Goal: Navigation & Orientation: Find specific page/section

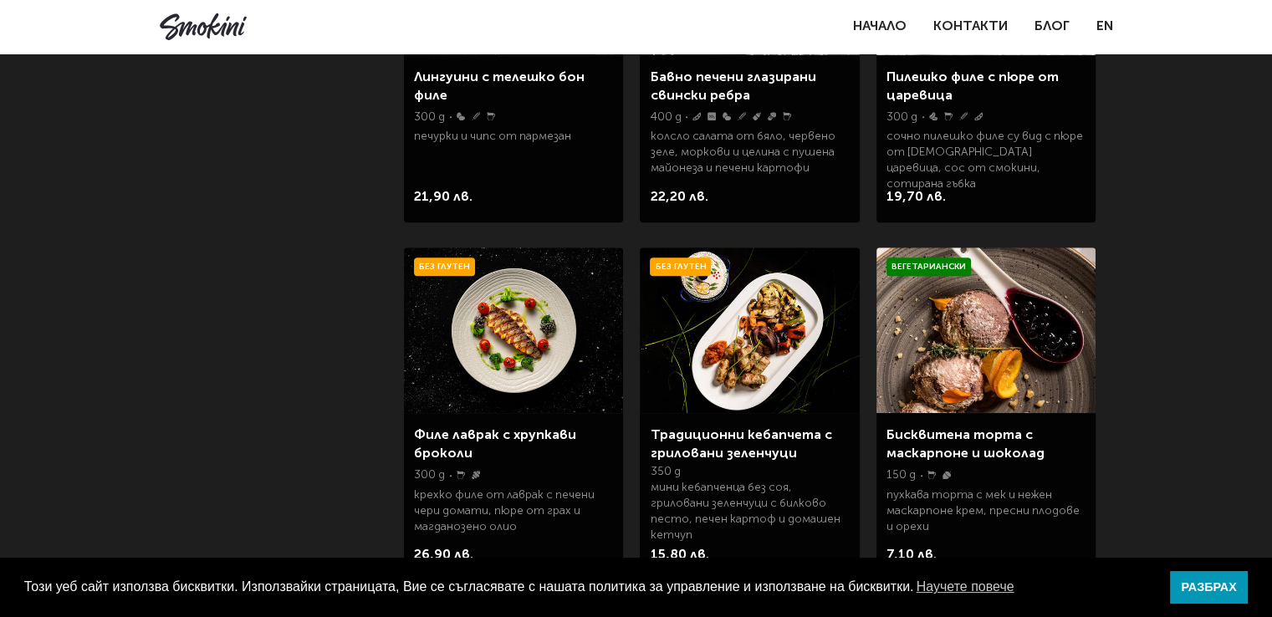
scroll to position [1259, 0]
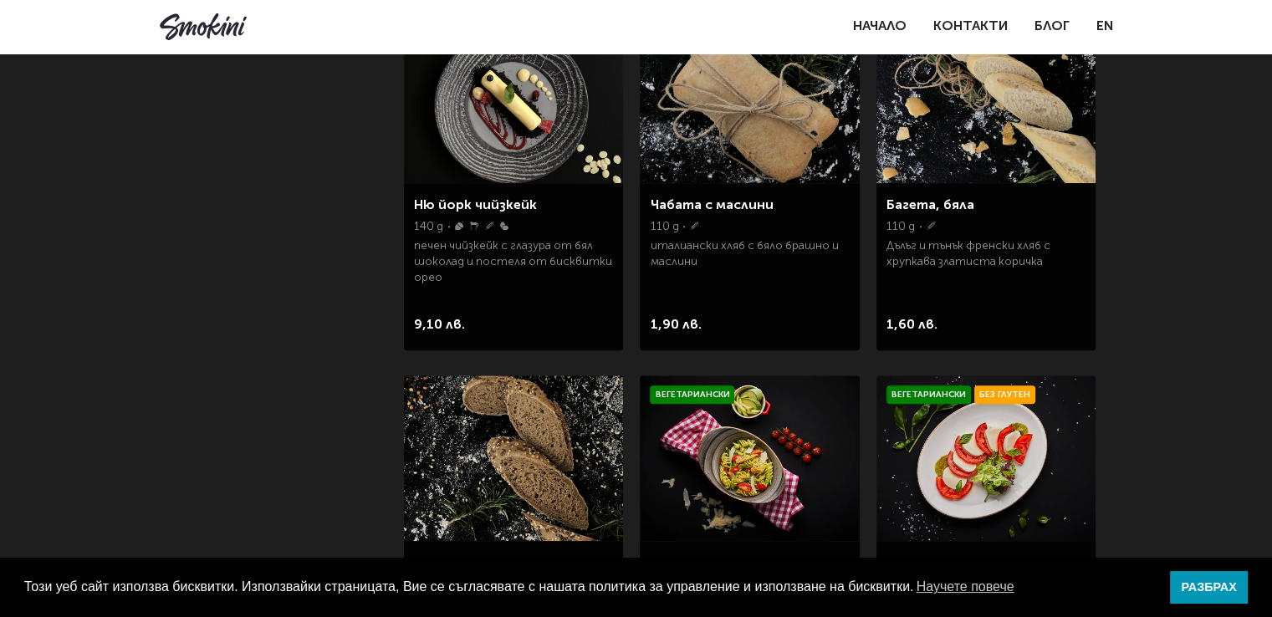
drag, startPoint x: 1278, startPoint y: 66, endPoint x: 1224, endPoint y: 349, distance: 287.7
click at [1224, 349] on html "Този уеб сайт използва бисквитки. Използвайки страницата, Вие се съгласявате с …" at bounding box center [636, 120] width 1272 height 3873
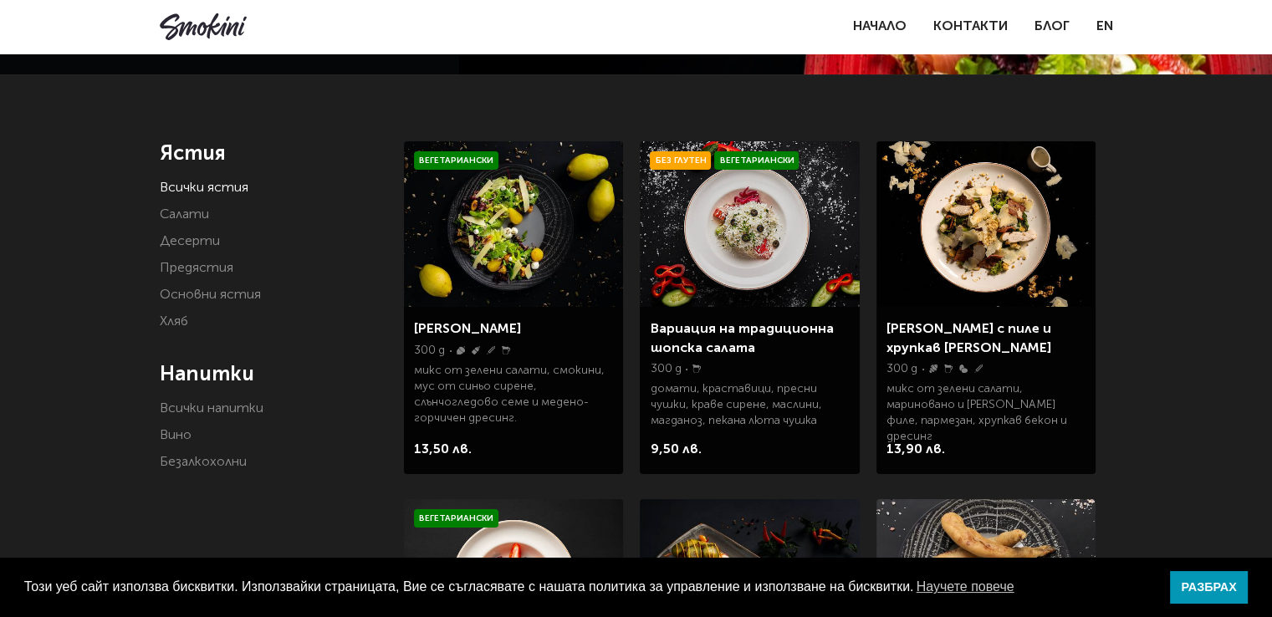
scroll to position [308, 0]
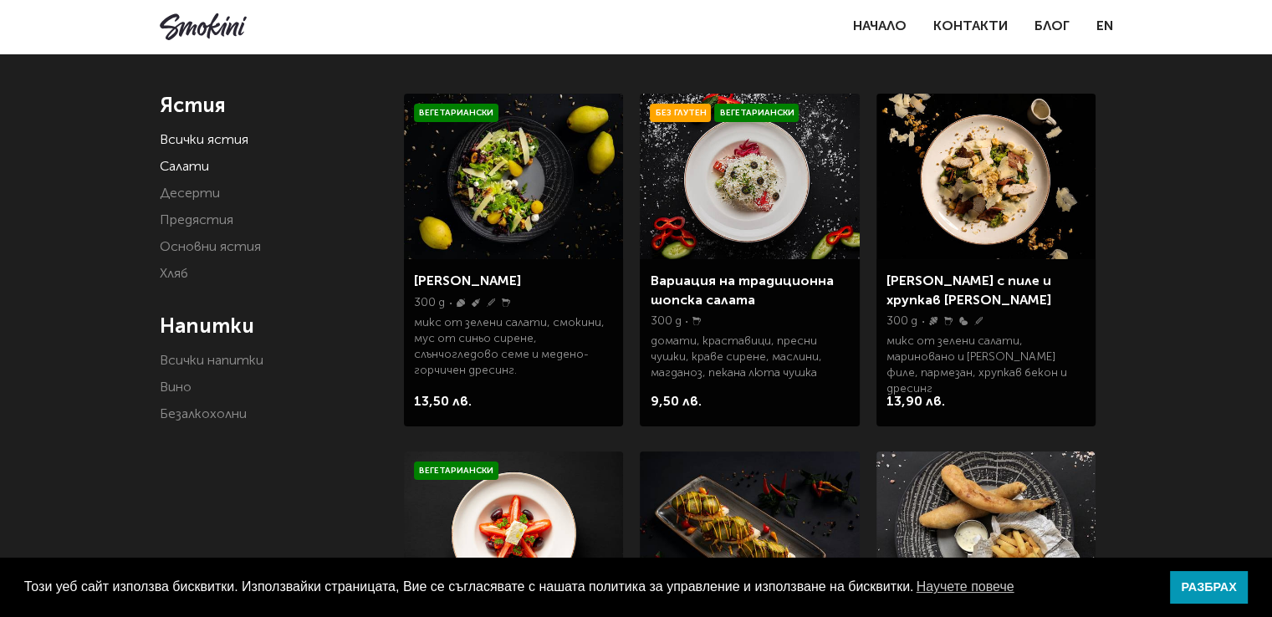
click at [188, 242] on link "Основни ястия" at bounding box center [210, 247] width 101 height 13
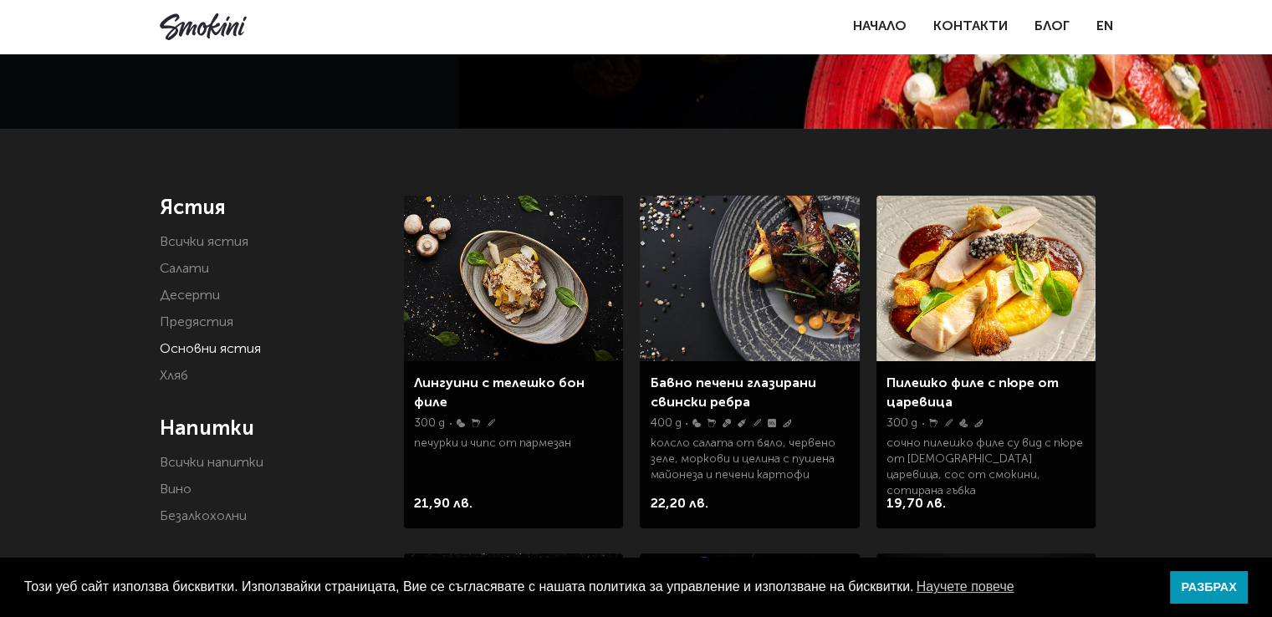
scroll to position [262, 0]
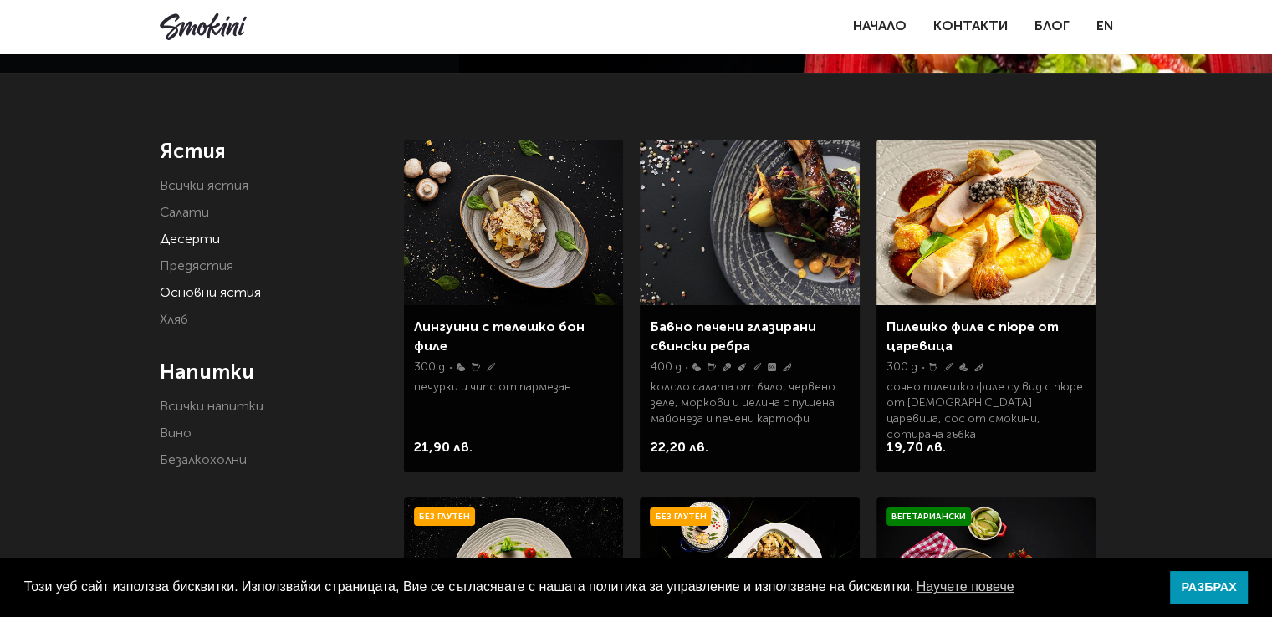
click at [193, 237] on link "Десерти" at bounding box center [190, 239] width 60 height 13
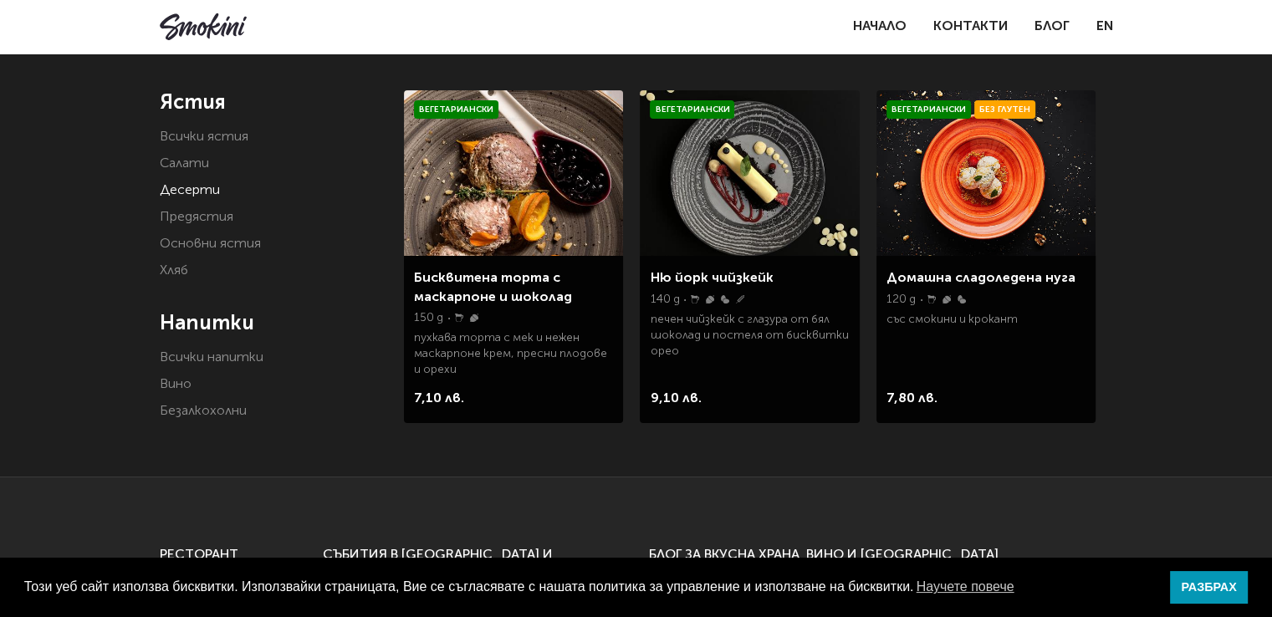
scroll to position [304, 0]
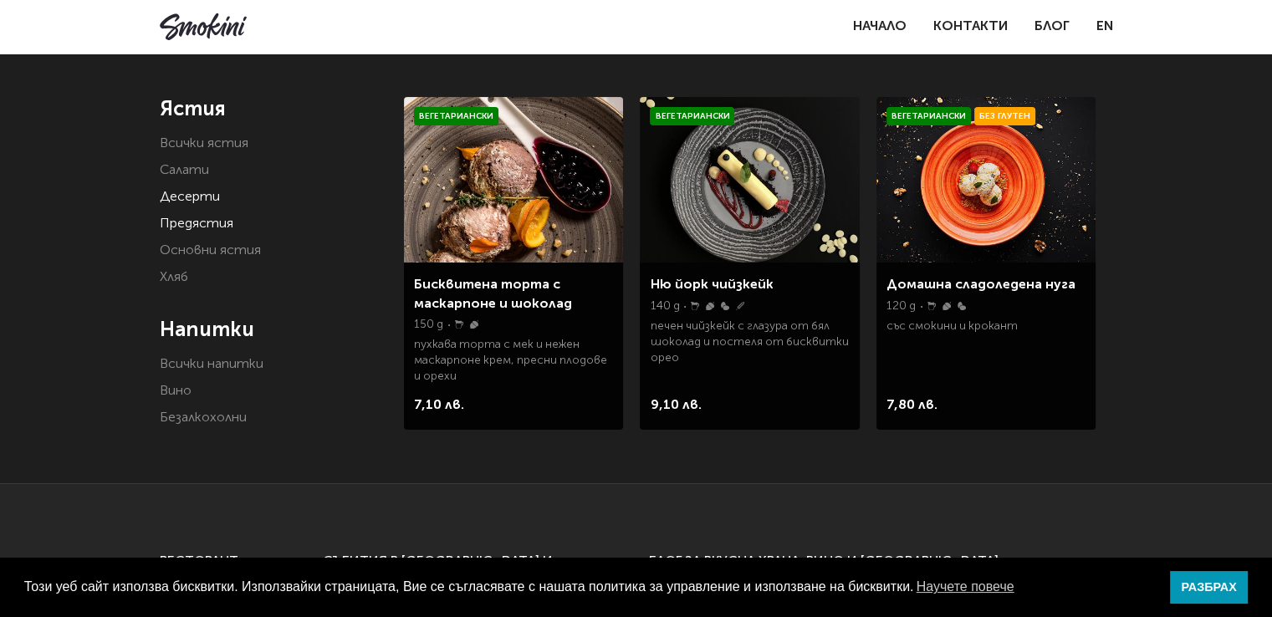
click at [181, 224] on link "Предястия" at bounding box center [197, 223] width 74 height 13
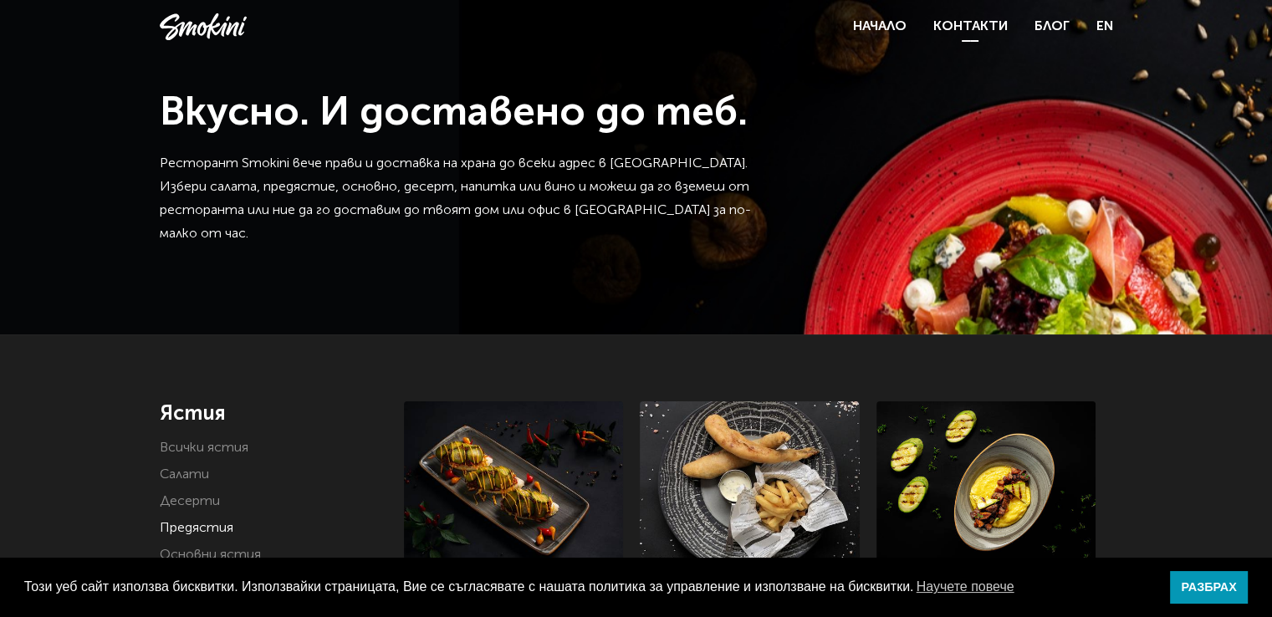
click at [966, 23] on link "Контакти" at bounding box center [970, 26] width 74 height 13
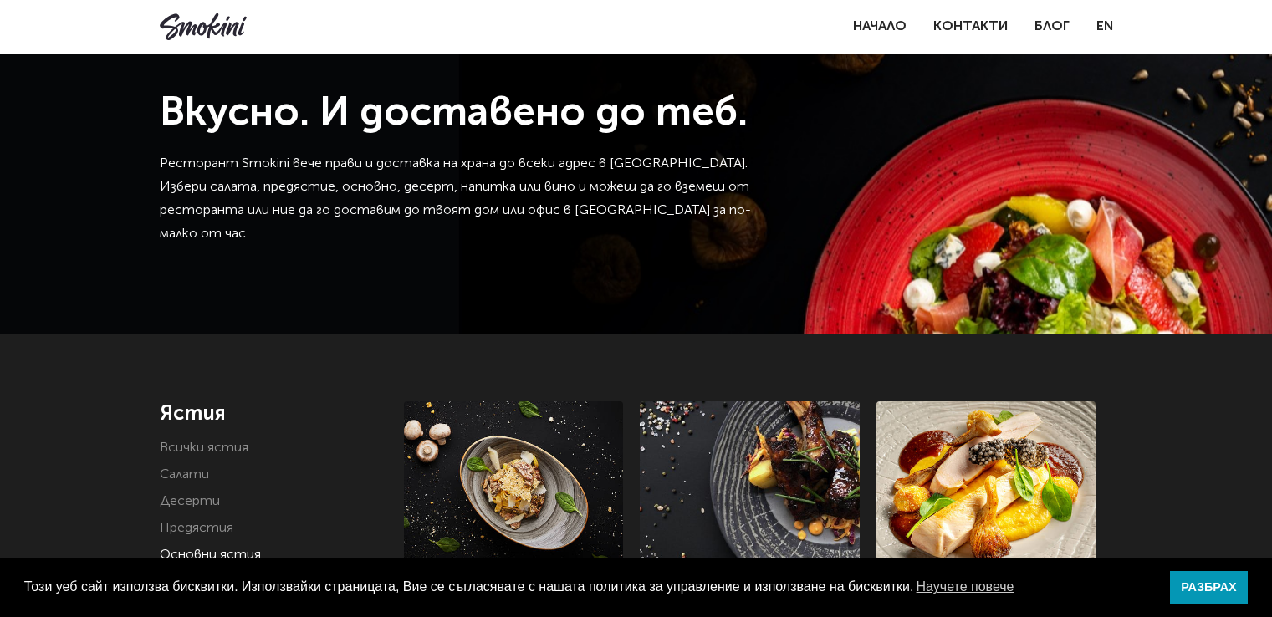
scroll to position [262, 0]
